Goal: Task Accomplishment & Management: Manage account settings

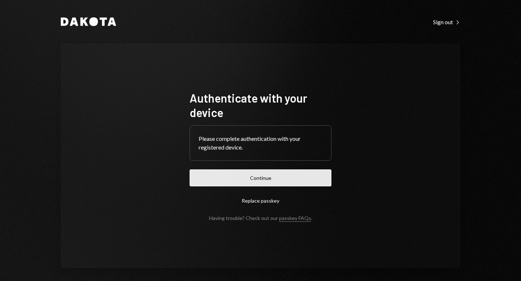
click at [262, 178] on button "Continue" at bounding box center [261, 178] width 142 height 17
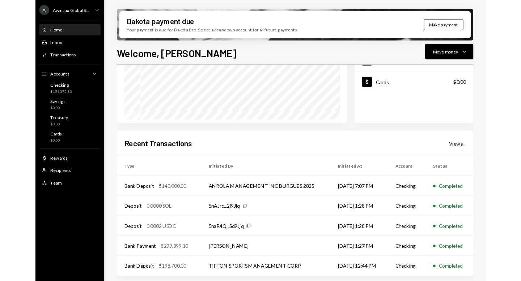
scroll to position [154, 0]
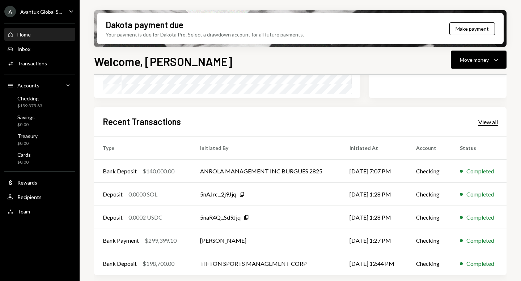
click at [494, 123] on div "View all" at bounding box center [488, 122] width 20 height 7
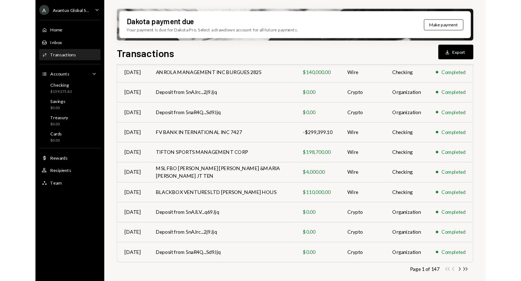
scroll to position [131, 0]
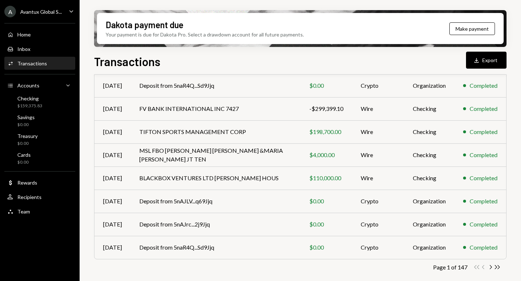
click at [26, 15] on div "A Avantux Global S..." at bounding box center [33, 12] width 58 height 12
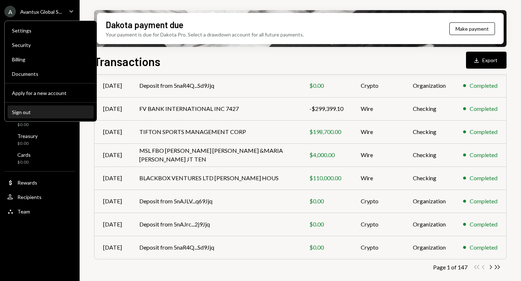
click at [35, 112] on div "Sign out" at bounding box center [50, 112] width 77 height 6
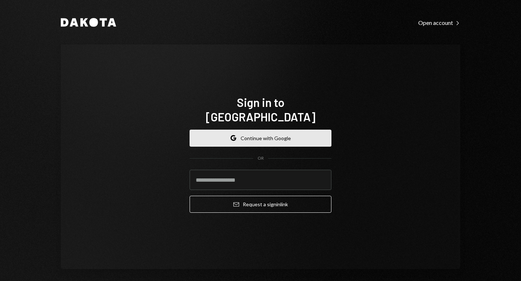
click at [256, 137] on button "Google Continue with Google" at bounding box center [261, 138] width 142 height 17
